Goal: Task Accomplishment & Management: Manage account settings

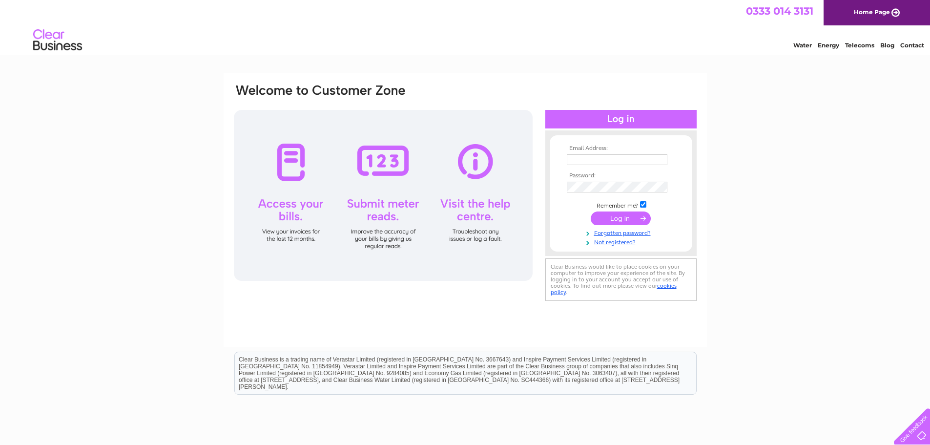
type input "[EMAIL_ADDRESS][DOMAIN_NAME]"
click at [624, 219] on input "submit" at bounding box center [621, 218] width 60 height 14
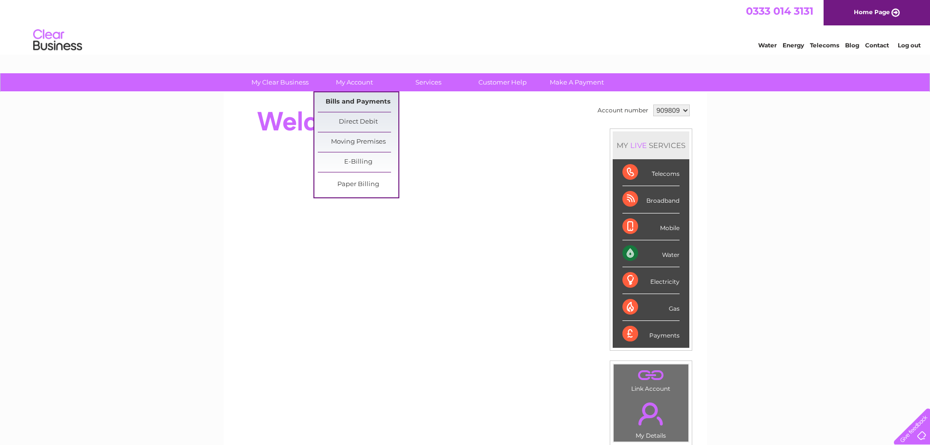
click at [357, 102] on link "Bills and Payments" at bounding box center [358, 102] width 81 height 20
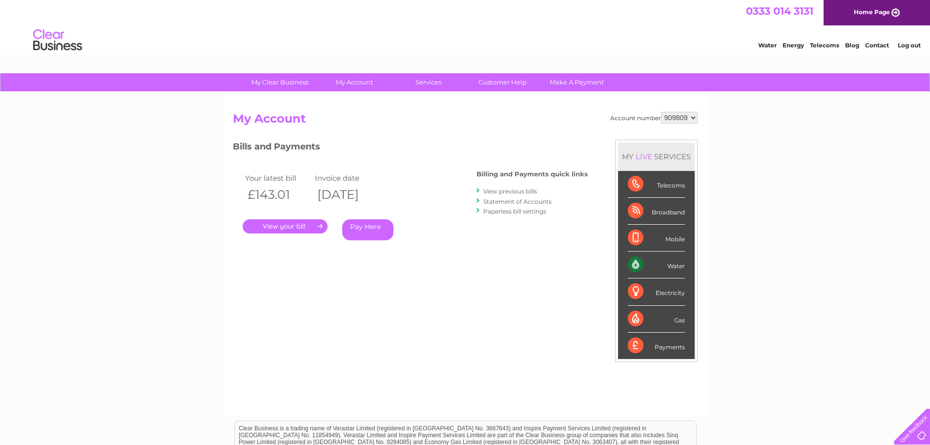
click at [292, 228] on link "." at bounding box center [285, 226] width 85 height 14
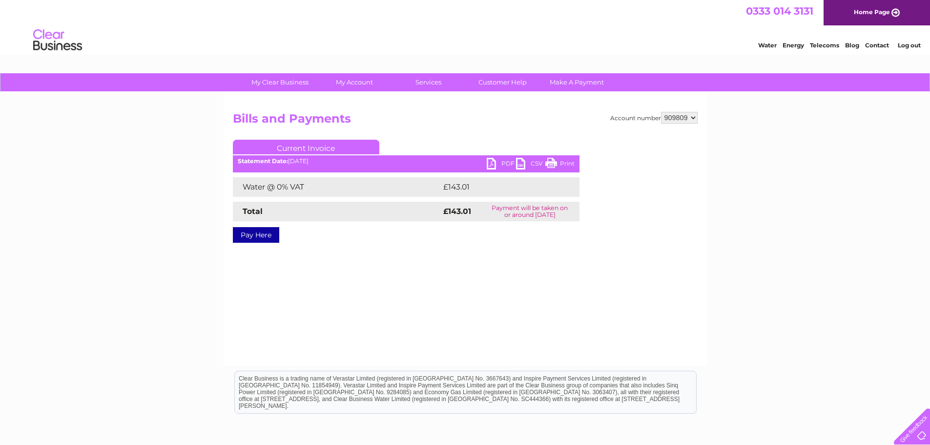
click at [491, 166] on link "PDF" at bounding box center [501, 165] width 29 height 14
